Goal: Task Accomplishment & Management: Manage account settings

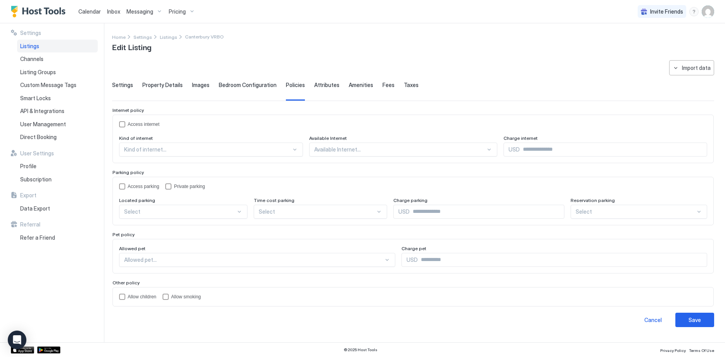
click at [183, 9] on span "Pricing" at bounding box center [177, 11] width 17 height 7
click at [142, 121] on img "listing image" at bounding box center [143, 121] width 12 height 12
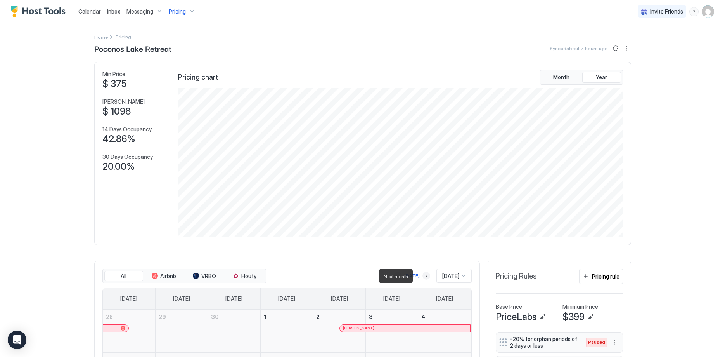
click at [423, 275] on button "Next month" at bounding box center [427, 276] width 8 height 8
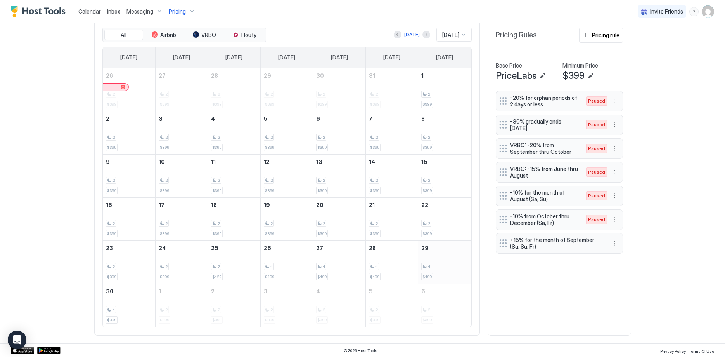
scroll to position [241, 0]
click at [395, 35] on button "Previous month" at bounding box center [398, 34] width 8 height 8
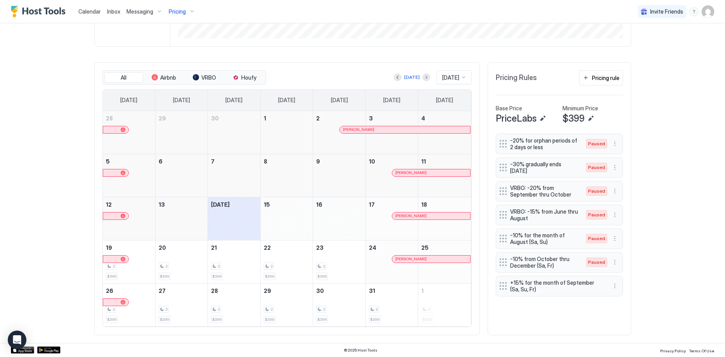
scroll to position [168, 0]
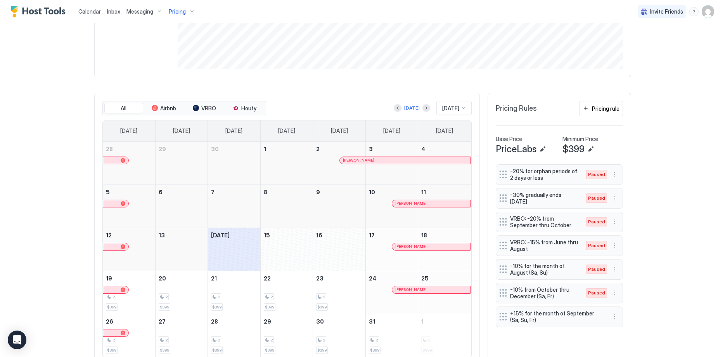
click at [379, 196] on link "10" at bounding box center [392, 192] width 52 height 14
click at [429, 193] on link "11" at bounding box center [444, 192] width 52 height 14
click at [432, 206] on div "[PERSON_NAME]" at bounding box center [431, 203] width 78 height 7
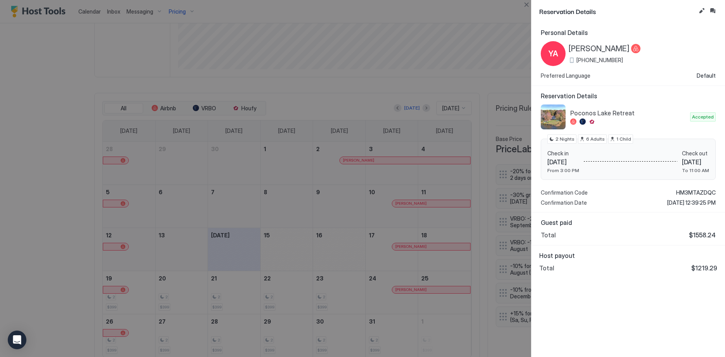
click at [446, 86] on div at bounding box center [362, 178] width 725 height 357
click at [364, 219] on div at bounding box center [362, 178] width 725 height 357
click at [64, 213] on div at bounding box center [362, 178] width 725 height 357
click at [376, 206] on div at bounding box center [362, 178] width 725 height 357
click at [525, 3] on button "Close" at bounding box center [526, 4] width 9 height 9
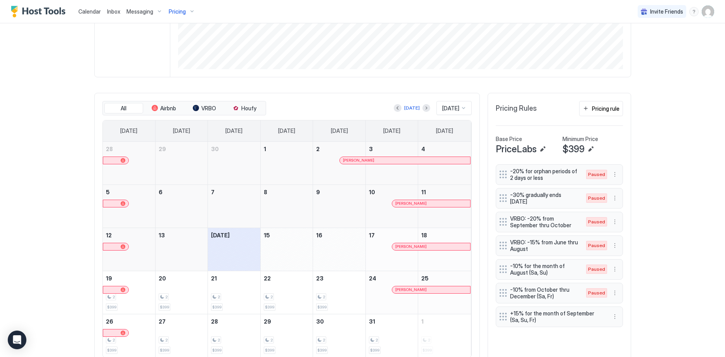
click at [347, 207] on div at bounding box center [339, 211] width 52 height 23
click at [350, 210] on div at bounding box center [339, 211] width 52 height 23
click at [379, 215] on div "[PERSON_NAME]" at bounding box center [392, 211] width 52 height 23
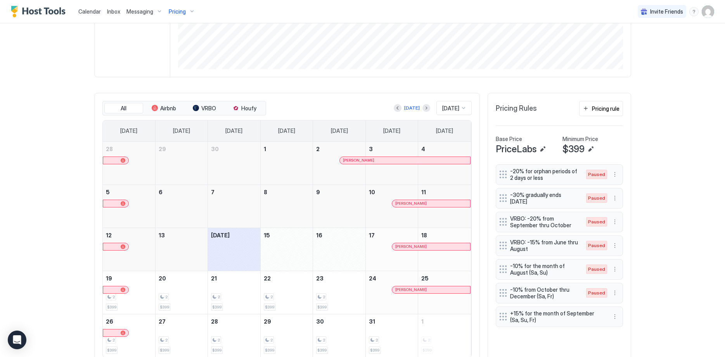
click at [379, 215] on div "[PERSON_NAME]" at bounding box center [392, 211] width 52 height 23
drag, startPoint x: 379, startPoint y: 215, endPoint x: 457, endPoint y: 220, distance: 78.2
click at [457, 220] on tr "5 6 7 8 9 10 [PERSON_NAME] 11" at bounding box center [287, 205] width 368 height 43
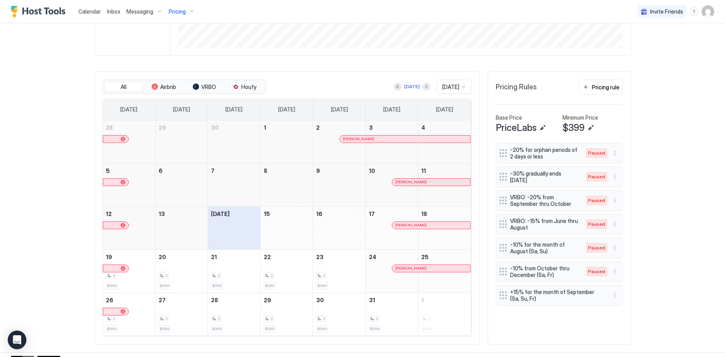
scroll to position [198, 0]
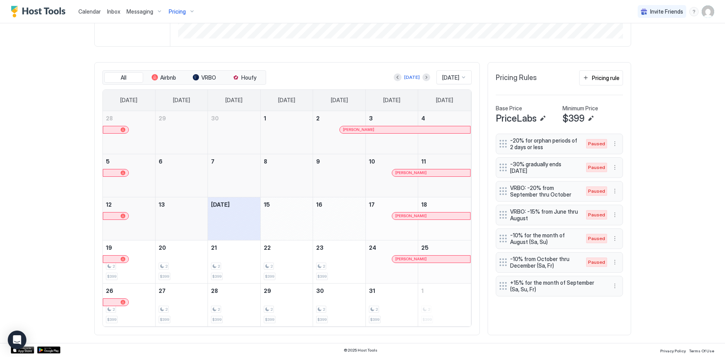
drag, startPoint x: 387, startPoint y: 231, endPoint x: 440, endPoint y: 229, distance: 53.2
click at [440, 229] on tr "12 13 [DATE] 15 16 17 [PERSON_NAME] 18" at bounding box center [287, 218] width 368 height 43
click at [341, 264] on div "2" at bounding box center [339, 265] width 46 height 7
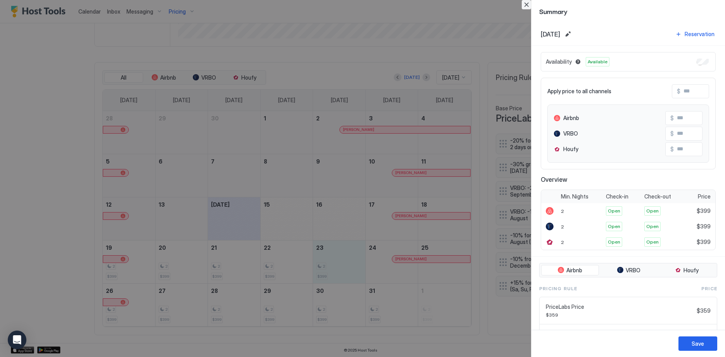
click at [527, 2] on button "Close" at bounding box center [526, 4] width 9 height 9
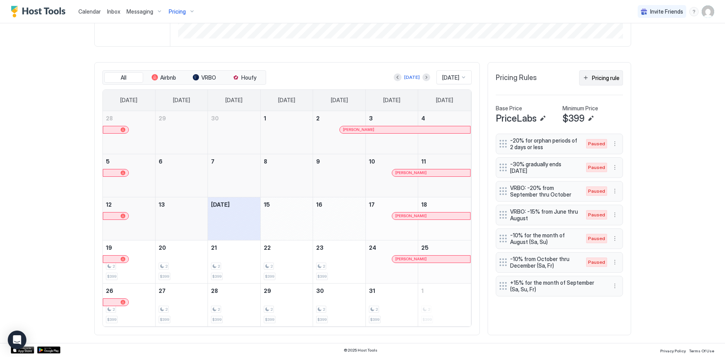
click at [612, 77] on div "Pricing rule" at bounding box center [606, 78] width 28 height 8
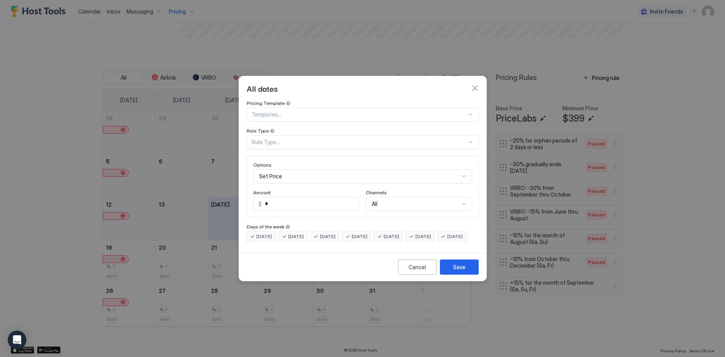
click at [307, 171] on div "Set Price" at bounding box center [362, 176] width 219 height 14
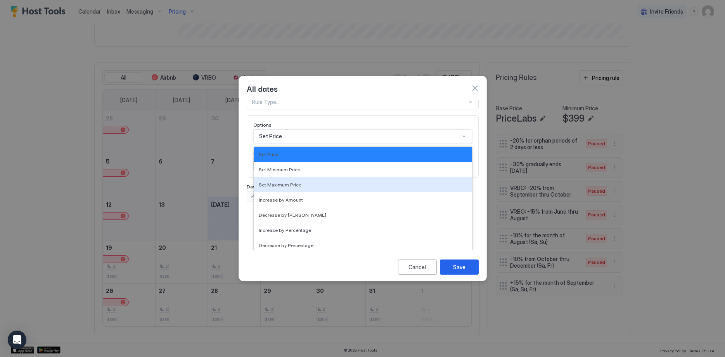
click at [307, 177] on div "Set Maximum Price" at bounding box center [363, 184] width 218 height 15
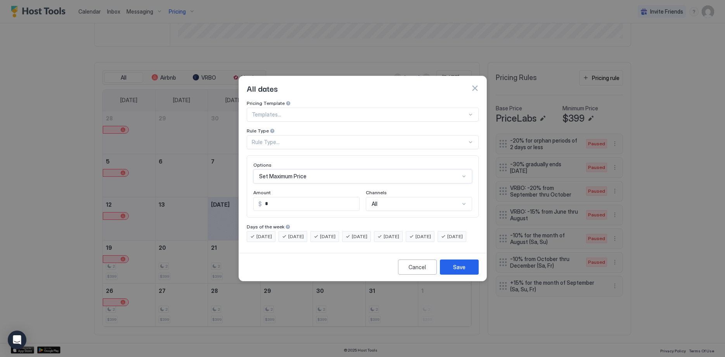
scroll to position [0, 0]
click at [315, 111] on div at bounding box center [359, 114] width 215 height 7
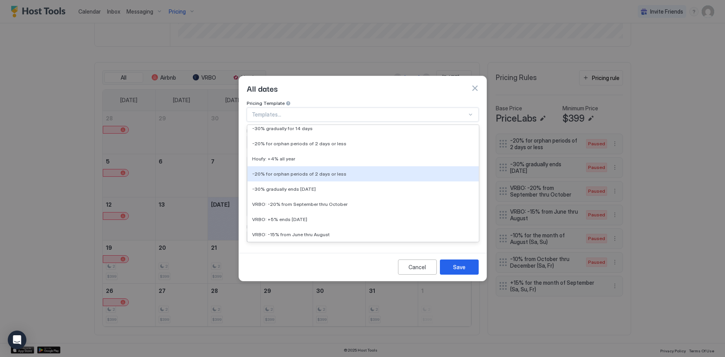
scroll to position [168, 0]
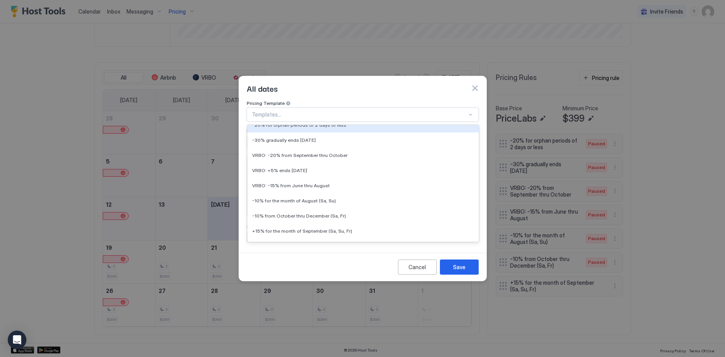
click at [475, 84] on button "button" at bounding box center [475, 88] width 8 height 8
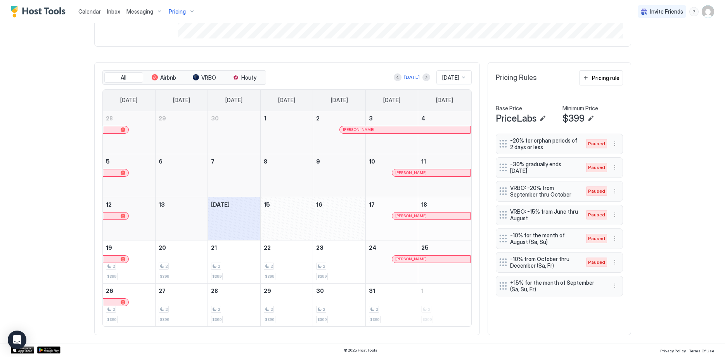
scroll to position [0, 0]
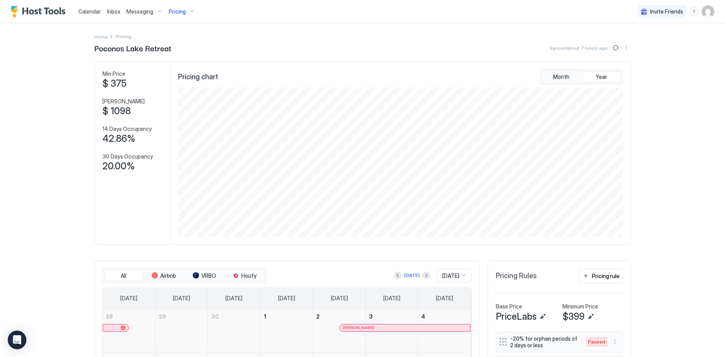
click at [708, 7] on img "User profile" at bounding box center [708, 11] width 12 height 12
click at [639, 43] on span "Settings" at bounding box center [638, 43] width 21 height 7
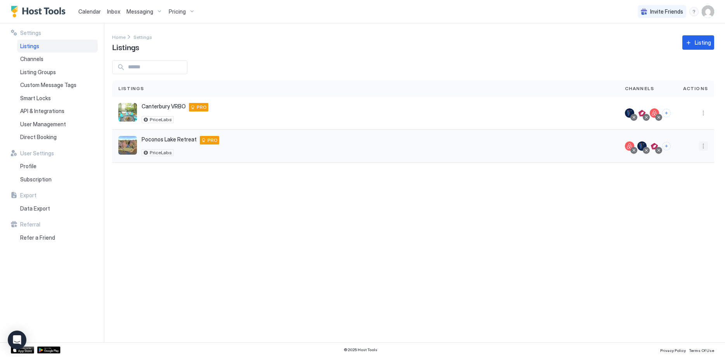
click at [704, 146] on button "More options" at bounding box center [703, 145] width 9 height 9
click at [685, 170] on div "Pricing" at bounding box center [683, 169] width 53 height 12
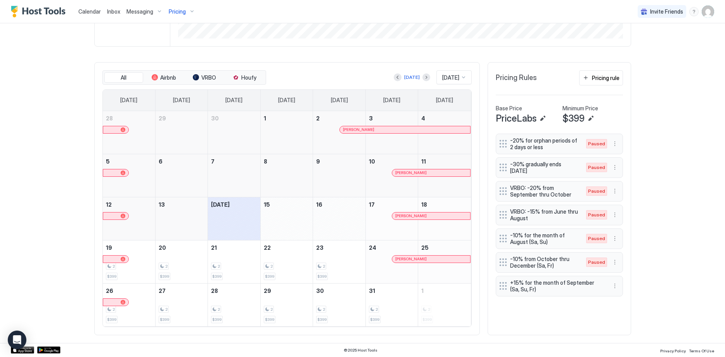
scroll to position [0, 0]
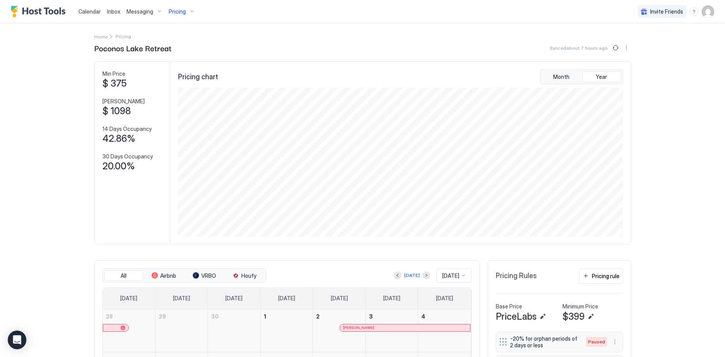
click at [708, 7] on img "User profile" at bounding box center [708, 11] width 12 height 12
click at [663, 45] on div "Settings" at bounding box center [665, 44] width 99 height 14
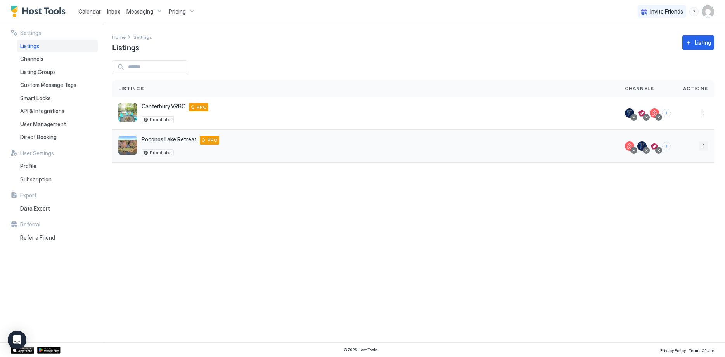
click at [703, 148] on button "More options" at bounding box center [703, 145] width 9 height 9
click at [687, 205] on span "Airbnb Settings" at bounding box center [685, 207] width 35 height 6
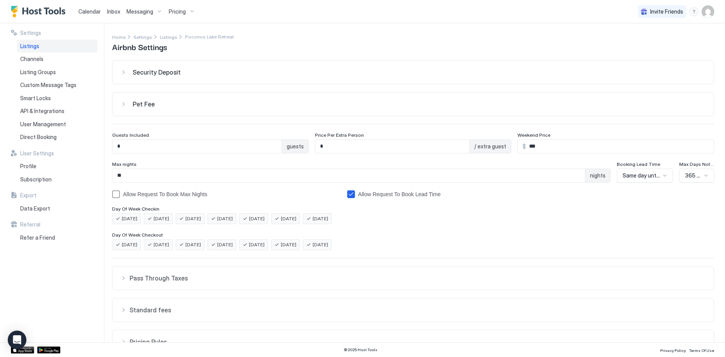
click at [393, 96] on button "Pet Fee" at bounding box center [414, 103] width 602 height 23
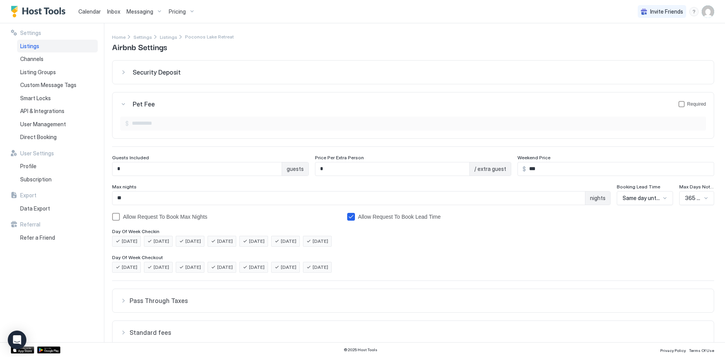
click at [393, 96] on button "Pet Fee Required" at bounding box center [414, 103] width 602 height 23
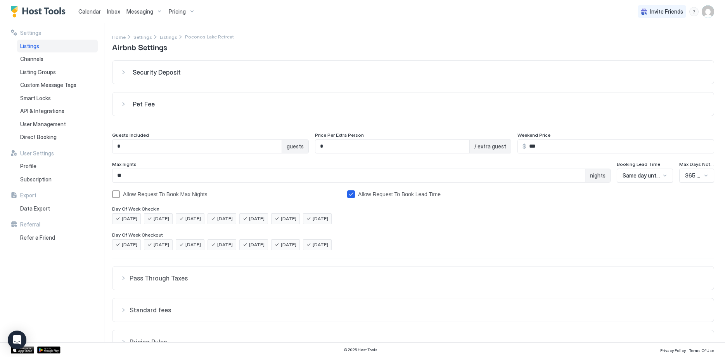
click at [391, 72] on div "Security Deposit" at bounding box center [420, 72] width 574 height 8
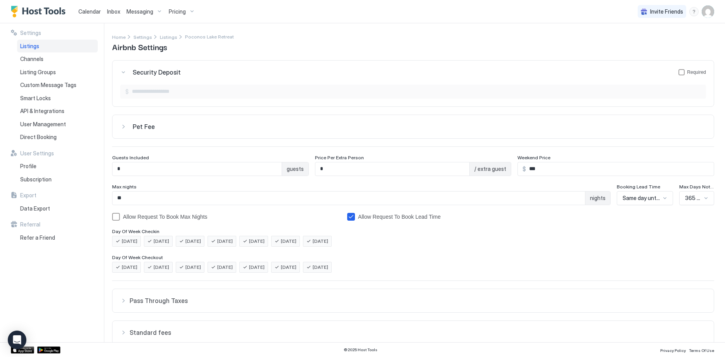
click at [391, 72] on div "Security Deposit Required" at bounding box center [420, 72] width 574 height 8
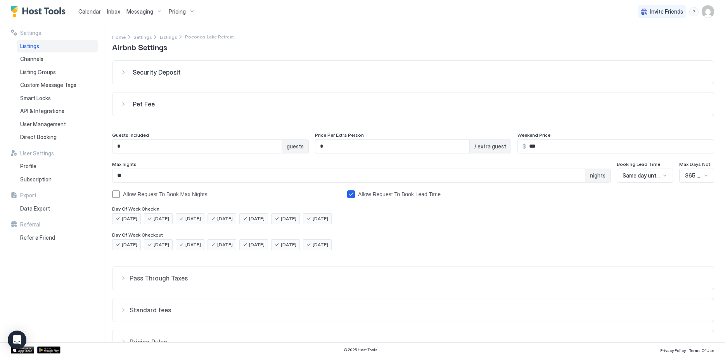
scroll to position [76, 0]
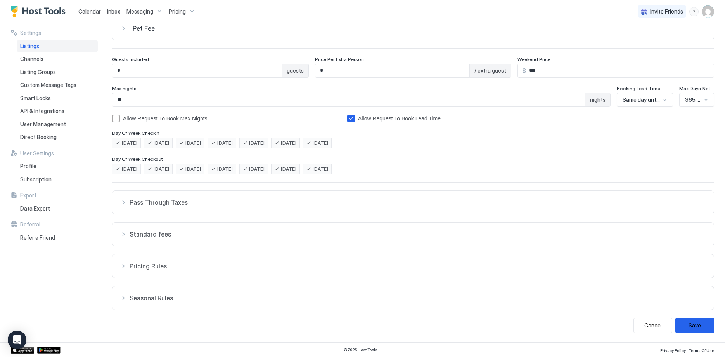
click at [376, 223] on button "Standard fees" at bounding box center [414, 233] width 602 height 23
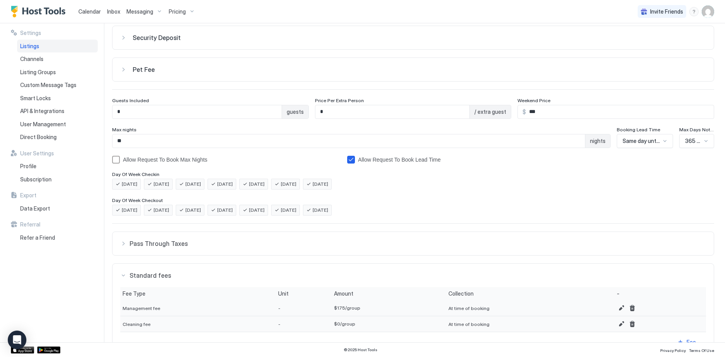
scroll to position [25, 0]
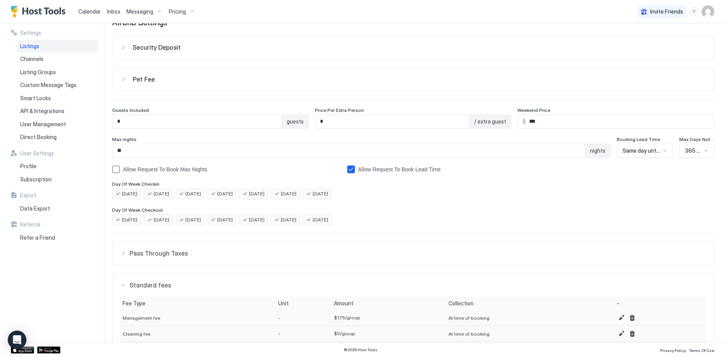
click at [219, 81] on div "Pet Fee" at bounding box center [420, 79] width 574 height 8
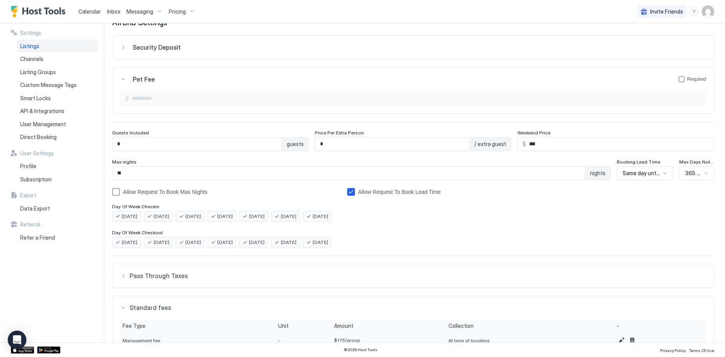
click at [217, 75] on div "Pet Fee Required" at bounding box center [420, 79] width 574 height 8
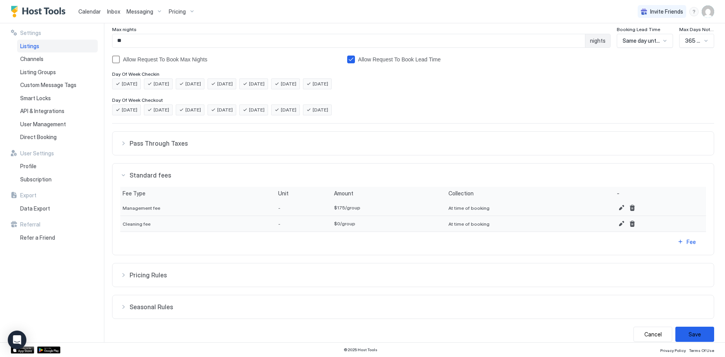
scroll to position [144, 0]
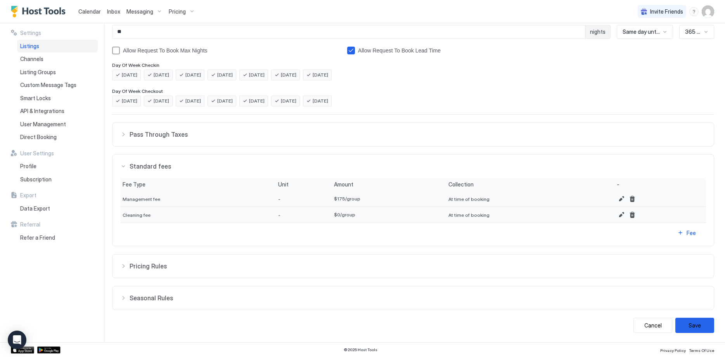
click at [286, 264] on span "Pricing Rules" at bounding box center [418, 266] width 577 height 8
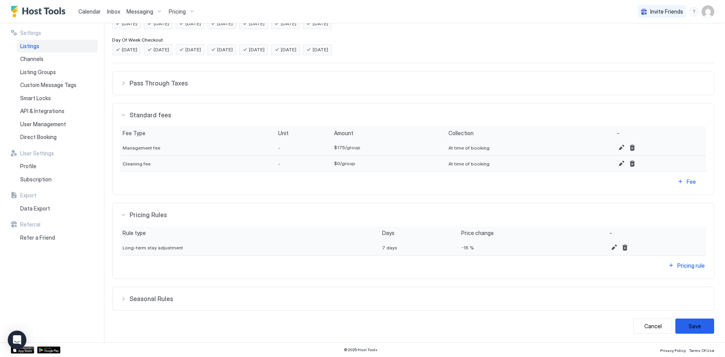
scroll to position [196, 0]
click at [335, 297] on span "Seasonal Rules" at bounding box center [418, 298] width 577 height 8
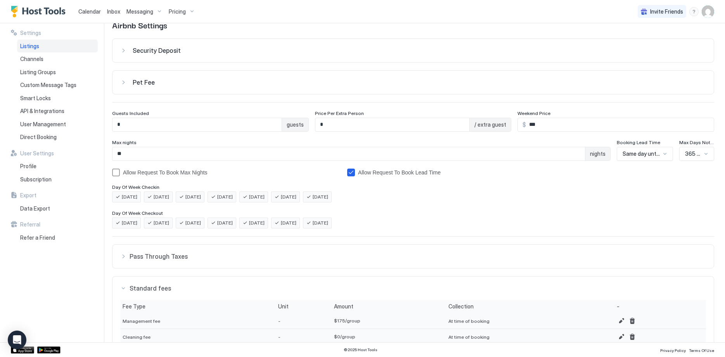
scroll to position [0, 0]
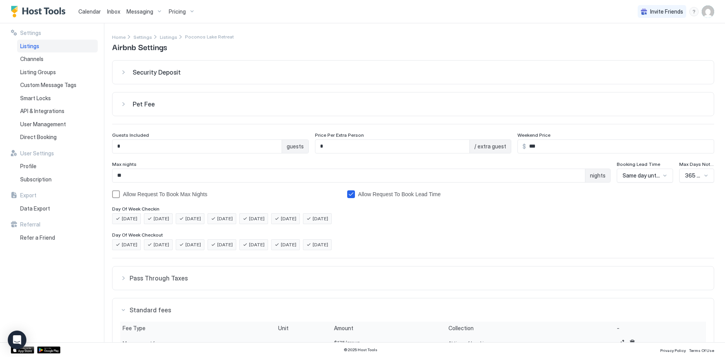
click at [708, 12] on img "User profile" at bounding box center [708, 11] width 12 height 12
click at [658, 41] on div "Settings" at bounding box center [665, 44] width 99 height 14
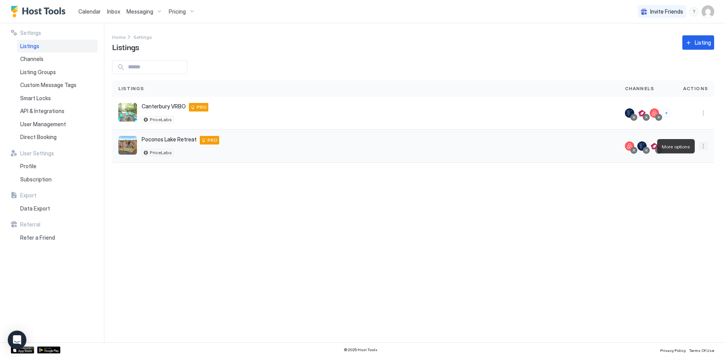
click at [703, 145] on button "More options" at bounding box center [703, 145] width 9 height 9
click at [693, 183] on span "Listing Settings" at bounding box center [686, 182] width 35 height 6
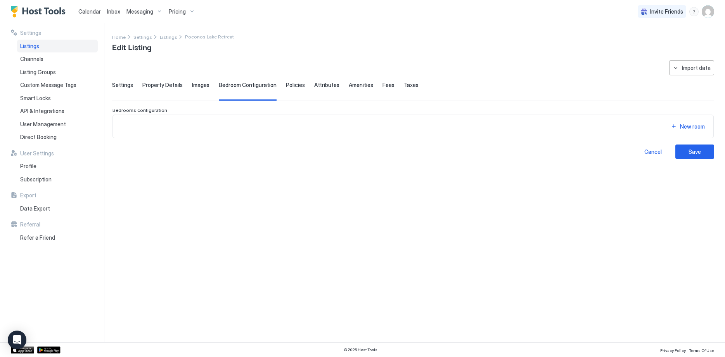
click at [269, 121] on div "New room" at bounding box center [413, 126] width 588 height 10
click at [677, 127] on button "New room" at bounding box center [688, 126] width 39 height 10
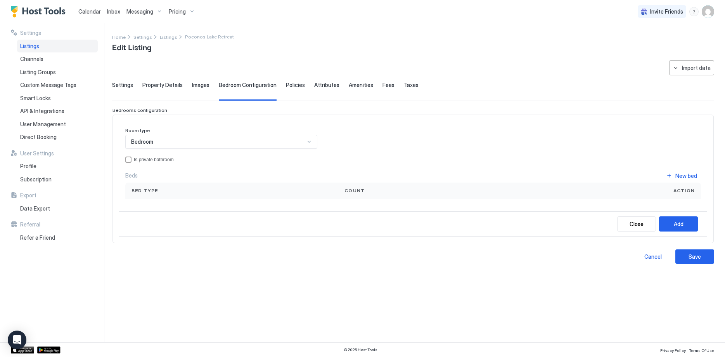
click at [162, 83] on span "Property Details" at bounding box center [162, 85] width 40 height 7
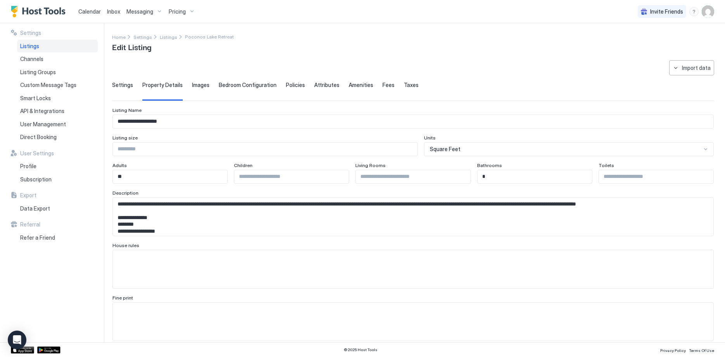
click at [119, 83] on span "Settings" at bounding box center [122, 85] width 21 height 7
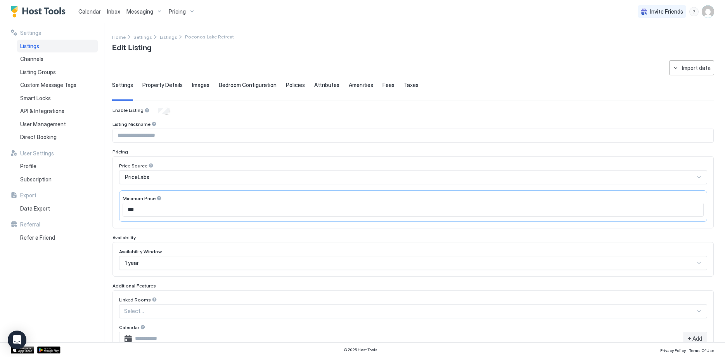
click at [350, 83] on span "Amenities" at bounding box center [361, 85] width 24 height 7
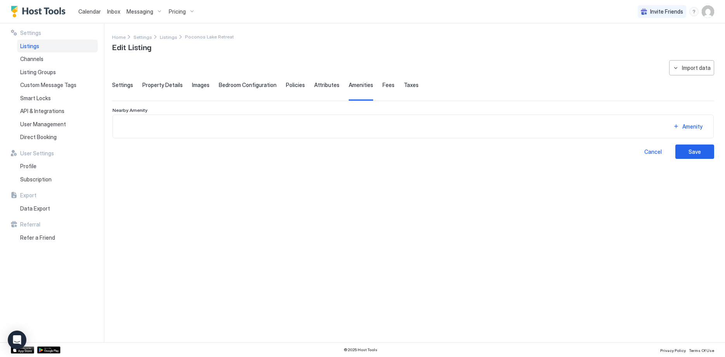
click at [384, 82] on span "Fees" at bounding box center [389, 85] width 12 height 7
